Goal: Information Seeking & Learning: Learn about a topic

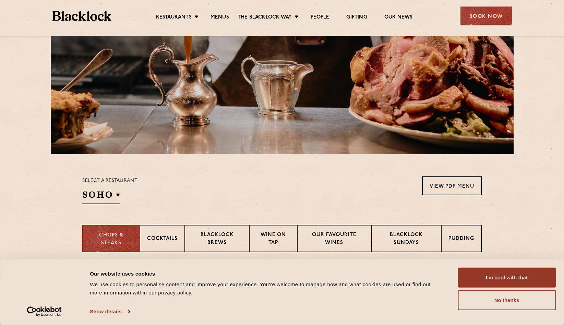
scroll to position [93, 0]
click at [103, 187] on div "Select a restaurant SOHO Soho Birmingham City Shoreditch Covent Garden Canary W…" at bounding box center [109, 190] width 55 height 28
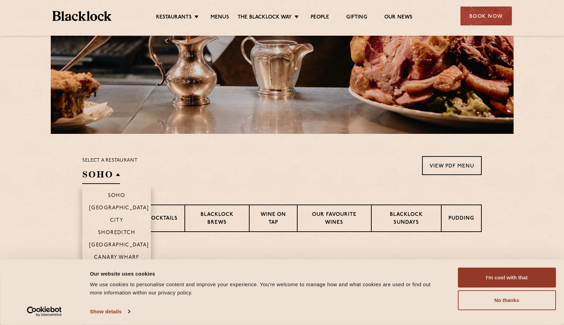
scroll to position [114, 0]
click at [123, 231] on p "Shoreditch" at bounding box center [116, 232] width 37 height 7
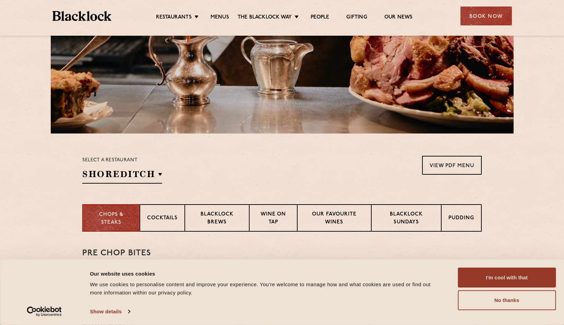
click at [267, 184] on section "Select a restaurant Shoreditch Soho Birmingham City Shoreditch Covent Garden Ca…" at bounding box center [282, 168] width 564 height 71
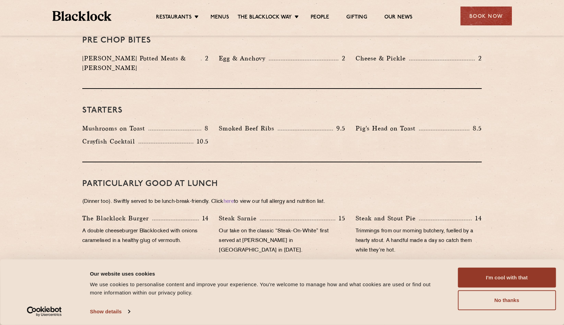
scroll to position [408, 0]
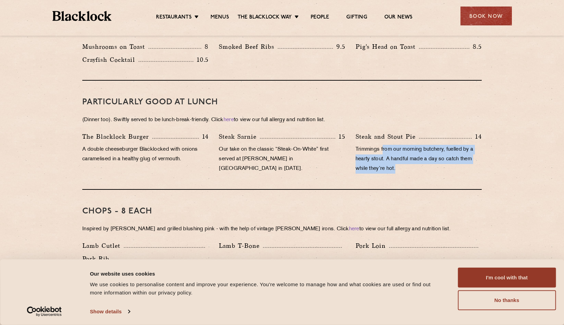
drag, startPoint x: 405, startPoint y: 163, endPoint x: 383, endPoint y: 141, distance: 30.8
click at [383, 145] on p "Trimmings from our morning butchery, fuelled by a hearty stout. A handful made …" at bounding box center [419, 159] width 126 height 29
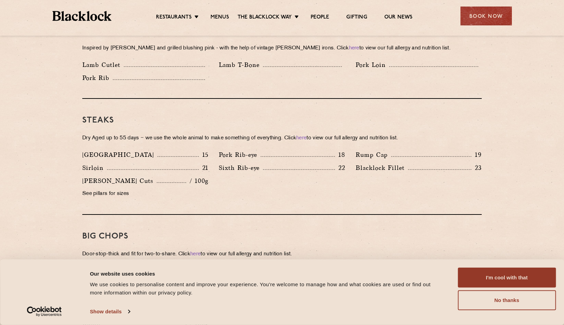
scroll to position [590, 0]
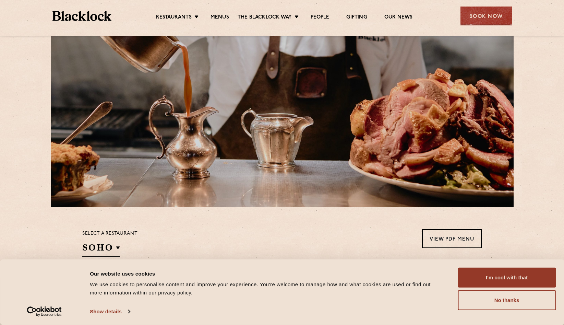
scroll to position [42, 0]
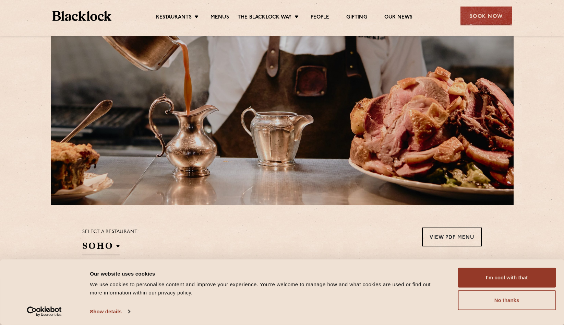
click at [503, 297] on button "No thanks" at bounding box center [507, 300] width 98 height 20
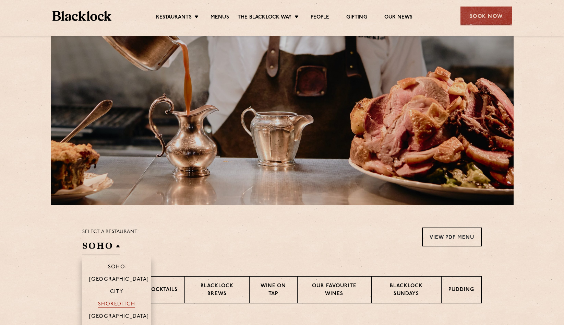
click at [128, 303] on p "Shoreditch" at bounding box center [116, 304] width 37 height 7
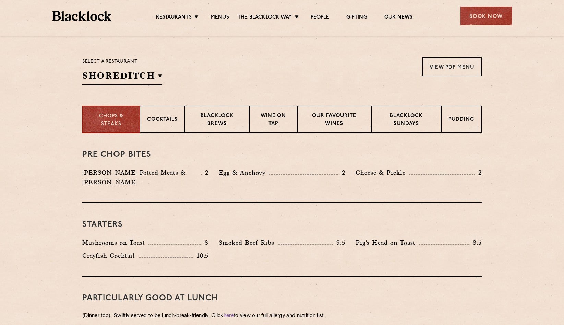
scroll to position [212, 0]
click at [134, 237] on p "Mushrooms on Toast" at bounding box center [115, 242] width 66 height 10
click at [272, 237] on p "Smoked Beef Ribs" at bounding box center [248, 242] width 59 height 10
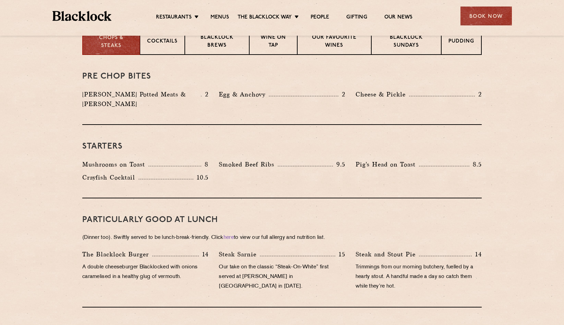
scroll to position [290, 0]
click at [141, 249] on p "The Blacklock Burger" at bounding box center [117, 254] width 70 height 10
click at [291, 262] on p "Our take on the classic “Steak-On-White” first served at [PERSON_NAME] in [GEOG…" at bounding box center [282, 276] width 126 height 29
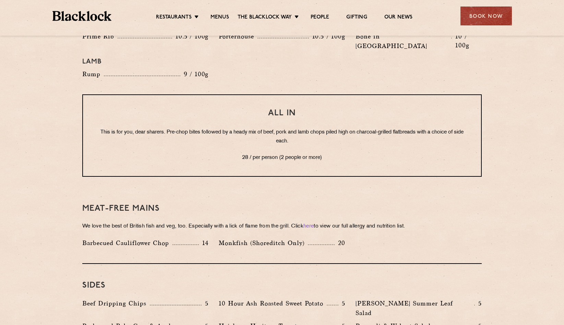
scroll to position [854, 0]
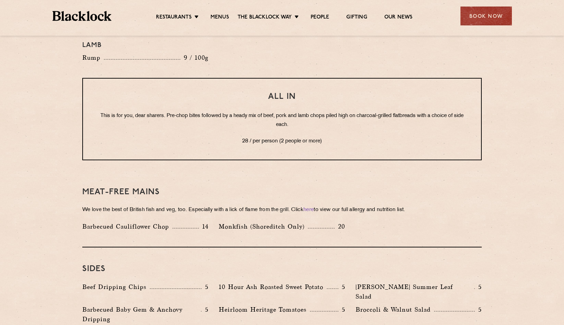
click at [125, 222] on p "Barbecued Cauliflower Chop" at bounding box center [127, 227] width 90 height 10
click at [184, 222] on div "Barbecued Cauliflower Chop 14" at bounding box center [145, 227] width 126 height 10
click at [258, 222] on p "Monkfish (Shoreditch Only)" at bounding box center [263, 227] width 89 height 10
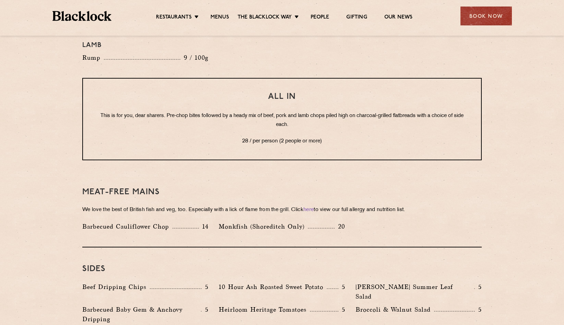
click at [300, 222] on p "Monkfish (Shoreditch Only)" at bounding box center [263, 227] width 89 height 10
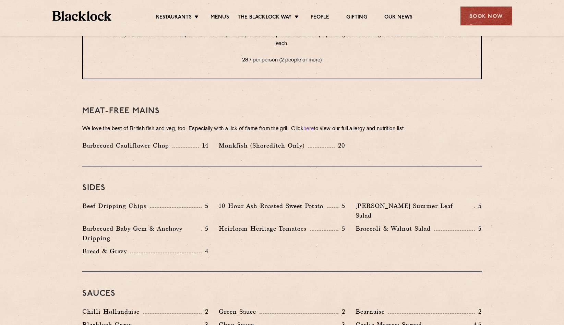
scroll to position [957, 0]
